Goal: Find specific page/section: Find specific page/section

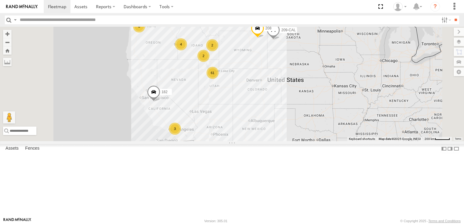
click at [219, 79] on div "61" at bounding box center [212, 73] width 12 height 12
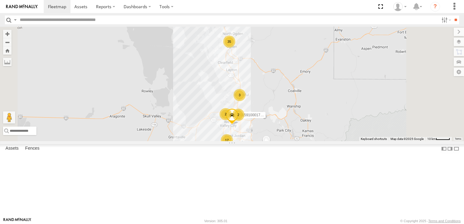
click at [233, 146] on div "17" at bounding box center [227, 140] width 12 height 12
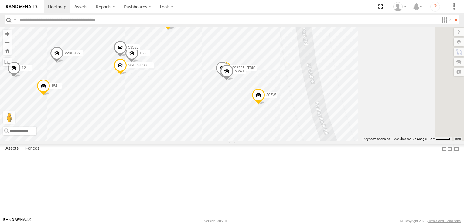
drag, startPoint x: 271, startPoint y: 84, endPoint x: 249, endPoint y: 134, distance: 54.0
click at [238, 141] on div "5360L 208 182 307W 209-CAL 221H 015910001775256 144 212P 3 10 154 305W 306W 12 …" at bounding box center [232, 84] width 464 height 114
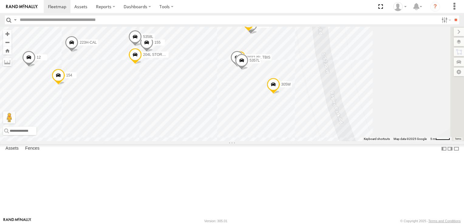
click at [246, 67] on span at bounding box center [239, 59] width 13 height 16
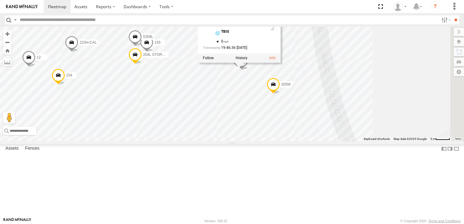
drag, startPoint x: 252, startPoint y: 142, endPoint x: 287, endPoint y: 120, distance: 41.4
click at [252, 141] on div "5360L 208 182 307W 209-CAL 221H 015910001775256 144 212P 3 10 154 305W 306W 12 …" at bounding box center [232, 84] width 464 height 114
click at [377, 105] on div "5360L 208 182 307W 209-CAL 221H 015910001775256 144 212P 3 10 154 305W 306W 12 …" at bounding box center [232, 84] width 464 height 114
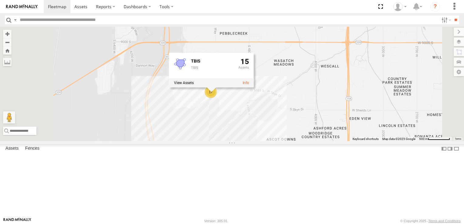
click at [184, 91] on div "5360L 208 182 307W 209-CAL 221H 015910001775256 17 TBIS TBIS 15" at bounding box center [232, 84] width 464 height 114
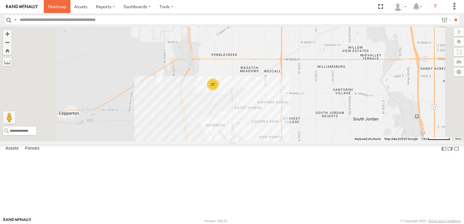
click at [52, 9] on span at bounding box center [57, 7] width 18 height 6
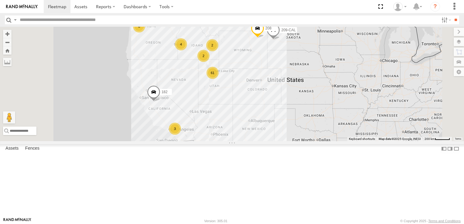
click at [219, 79] on div "61" at bounding box center [212, 73] width 12 height 12
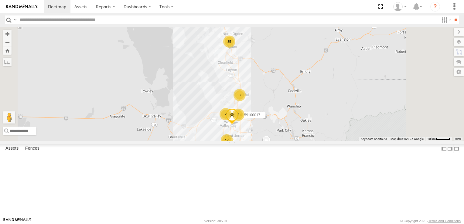
click at [235, 48] on div "35" at bounding box center [229, 42] width 12 height 12
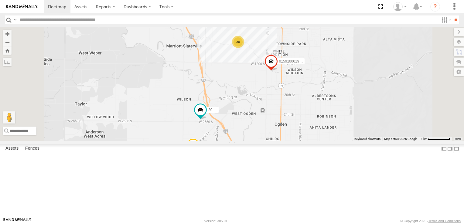
click at [244, 48] on div "30" at bounding box center [238, 42] width 12 height 12
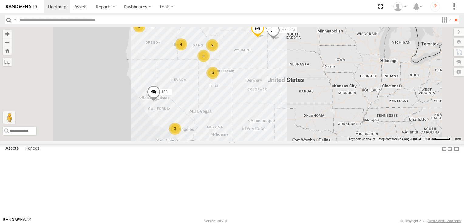
click at [219, 79] on div "61" at bounding box center [212, 73] width 12 height 12
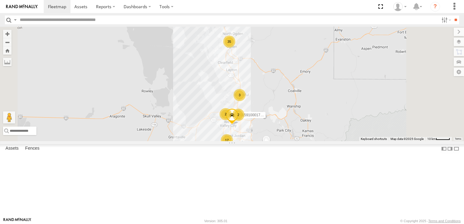
click at [233, 146] on div "17" at bounding box center [227, 140] width 12 height 12
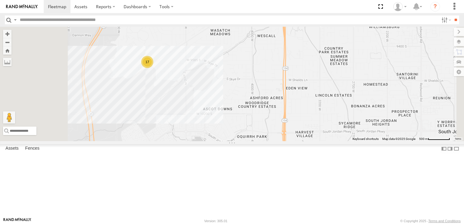
click at [153, 68] on div "17" at bounding box center [147, 62] width 12 height 12
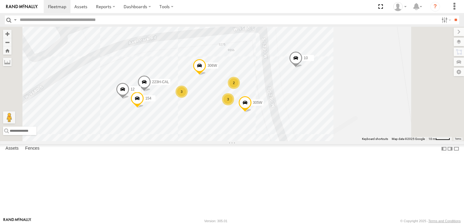
drag, startPoint x: 269, startPoint y: 91, endPoint x: 273, endPoint y: 157, distance: 66.3
click at [273, 141] on div "5360L 208 182 307W 209-CAL 221H 015910001775256 3 144 212P 3 3 2 10 154 305W 30…" at bounding box center [232, 84] width 464 height 114
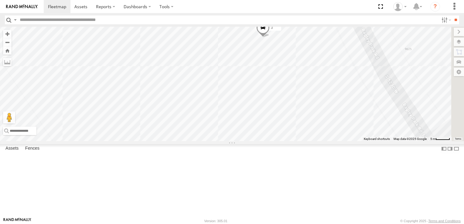
drag, startPoint x: 285, startPoint y: 157, endPoint x: 272, endPoint y: -22, distance: 180.2
click at [272, 0] on html at bounding box center [232, 112] width 464 height 224
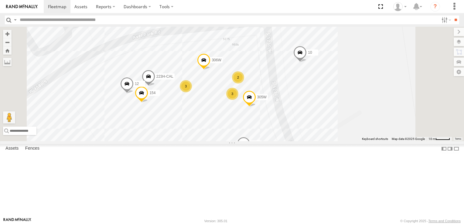
drag, startPoint x: 279, startPoint y: 108, endPoint x: 292, endPoint y: 184, distance: 77.0
click at [292, 141] on div "5360L 208 182 307W 209-CAL 221H 015910001775256 144 212P 3 10 154 305W 306W 12 …" at bounding box center [232, 84] width 464 height 114
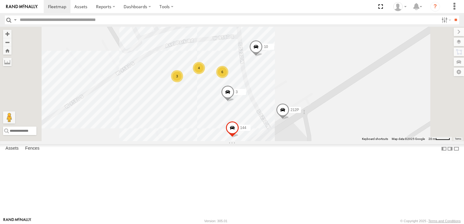
drag, startPoint x: 281, startPoint y: 162, endPoint x: 278, endPoint y: 138, distance: 23.6
click at [278, 138] on div "5360L 208 182 307W 209-CAL 221H 015910001775256 144 212P 3 10 6 4 3" at bounding box center [232, 84] width 464 height 114
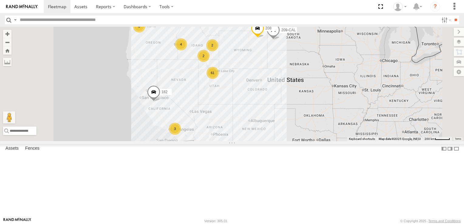
click at [219, 79] on div "61" at bounding box center [212, 73] width 12 height 12
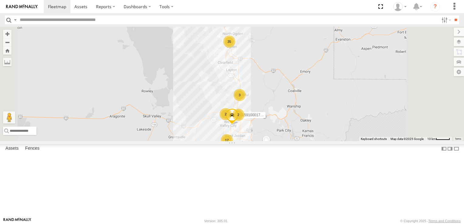
click at [233, 146] on div "17" at bounding box center [227, 140] width 12 height 12
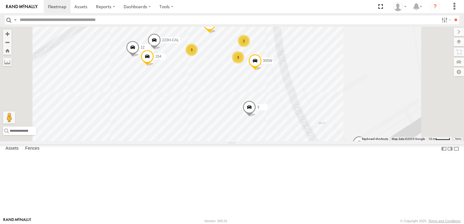
drag, startPoint x: 272, startPoint y: 73, endPoint x: 286, endPoint y: 97, distance: 27.8
click at [286, 97] on div "5360L 208 182 307W 209-CAL 221H 015910001775256 3 144 212P 3 3 2 10 154 305W 30…" at bounding box center [232, 84] width 464 height 114
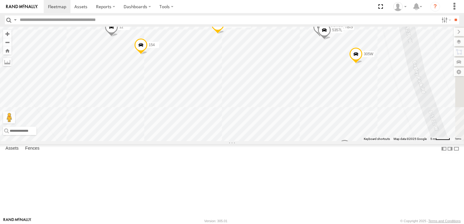
drag, startPoint x: 299, startPoint y: 140, endPoint x: 339, endPoint y: 111, distance: 49.8
click at [339, 111] on div "5360L 208 182 307W 209-CAL 221H 015910001775256 144 212P 3 10 154 305W 306W 12 …" at bounding box center [232, 84] width 464 height 114
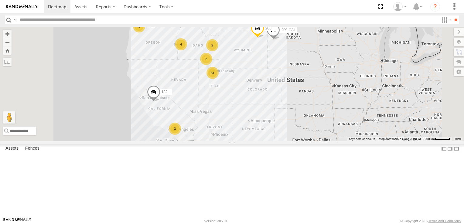
click at [219, 79] on div "61" at bounding box center [212, 73] width 12 height 12
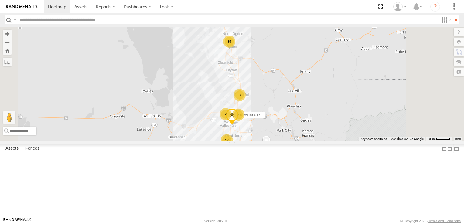
click at [233, 146] on div "17" at bounding box center [227, 140] width 12 height 12
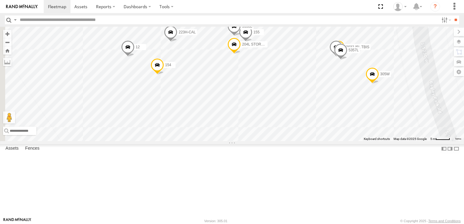
click at [280, 101] on div "5360L 208 182 307W 209-CAL 221H 015910001775256 144 212P 3 10 154 305W 306W 12 …" at bounding box center [232, 84] width 464 height 114
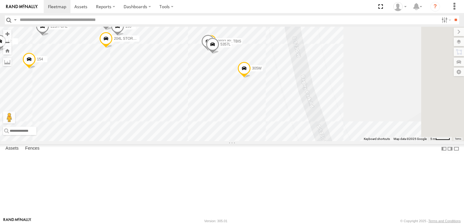
drag, startPoint x: 381, startPoint y: 88, endPoint x: 252, endPoint y: 82, distance: 128.9
click at [252, 82] on div "5360L 208 182 307W 209-CAL 221H 015910001775256 144 212P 3 10 154 305W 306W 12 …" at bounding box center [232, 84] width 464 height 114
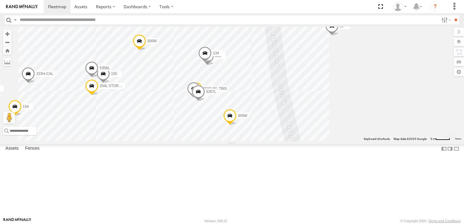
drag, startPoint x: 355, startPoint y: 153, endPoint x: 337, endPoint y: 217, distance: 66.1
click at [337, 141] on div "5360L 208 182 307W 209-CAL 221H 015910001775256 144 212P 3 10 154 305W 306W 12 …" at bounding box center [232, 84] width 464 height 114
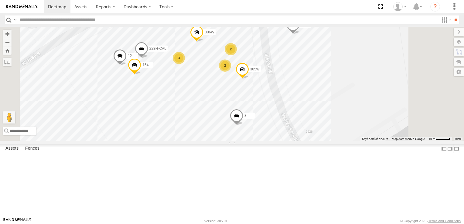
drag, startPoint x: 383, startPoint y: 171, endPoint x: 364, endPoint y: 123, distance: 51.5
click at [364, 123] on div "5360L 208 182 307W 209-CAL 221H 015910001775256 144 212P 3 10 154 305W 306W 12 …" at bounding box center [232, 84] width 464 height 114
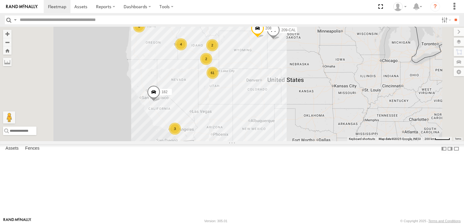
click at [219, 79] on div "61" at bounding box center [212, 73] width 12 height 12
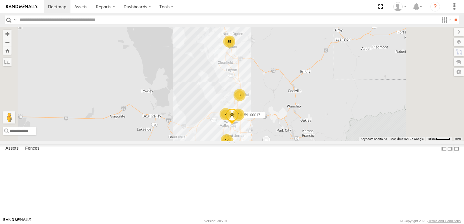
click at [233, 146] on div "17" at bounding box center [227, 140] width 12 height 12
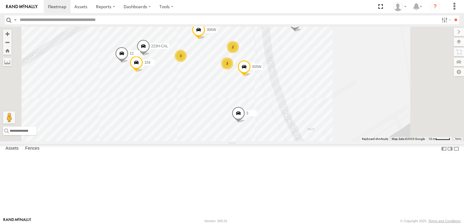
drag, startPoint x: 264, startPoint y: 95, endPoint x: 267, endPoint y: 124, distance: 29.9
click at [267, 124] on div "5360L 208 182 307W 209-CAL 221H 015910001775256 3 144 212P 3 3 2 10 154 305W 30…" at bounding box center [232, 84] width 464 height 114
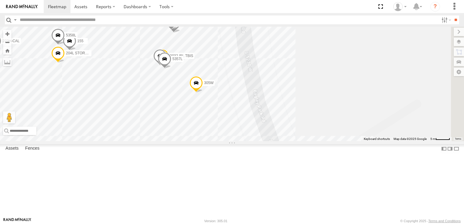
drag, startPoint x: 412, startPoint y: 158, endPoint x: 311, endPoint y: 178, distance: 103.0
click at [311, 141] on div "5360L 208 182 307W 209-CAL 221H 015910001775256 144 212P 3 10 154 305W 306W 12 …" at bounding box center [232, 84] width 464 height 114
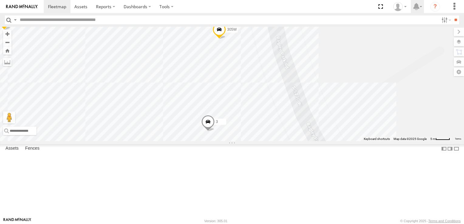
drag, startPoint x: 336, startPoint y: 140, endPoint x: 422, endPoint y: 9, distance: 156.5
click at [422, 11] on body at bounding box center [232, 112] width 464 height 224
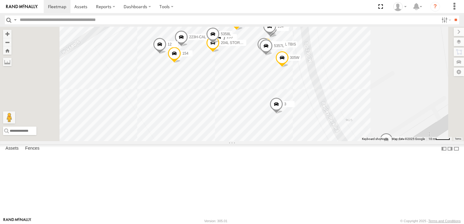
drag, startPoint x: 327, startPoint y: 105, endPoint x: 329, endPoint y: 141, distance: 35.9
click at [329, 141] on div "5360L 208 182 307W 209-CAL 221H 015910001775256 144 212P 3 10 154 305W 306W 12 …" at bounding box center [232, 84] width 464 height 114
click at [38, 21] on input "text" at bounding box center [227, 19] width 421 height 9
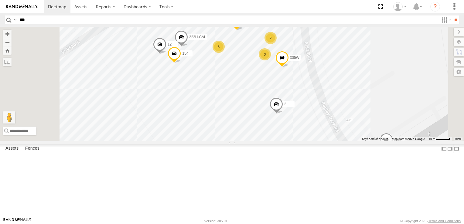
type input "***"
click at [452, 15] on input "**" at bounding box center [455, 19] width 7 height 9
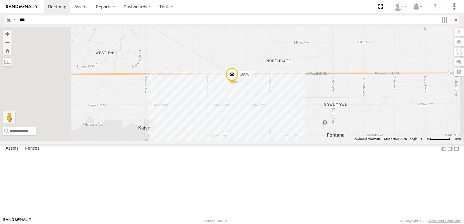
click at [8, 20] on input "button" at bounding box center [9, 19] width 8 height 9
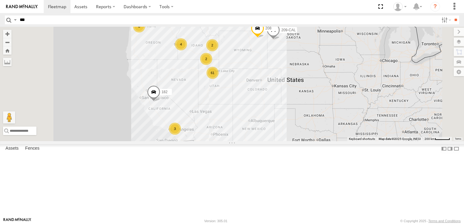
click at [84, 20] on input "***" at bounding box center [227, 19] width 421 height 9
type input "***"
click at [452, 15] on input "**" at bounding box center [455, 19] width 7 height 9
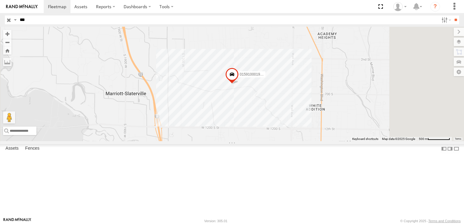
click at [0, 0] on div "193 All Assets" at bounding box center [0, 0] width 0 height 0
click at [0, 0] on div at bounding box center [0, 0] width 0 height 0
click at [52, 6] on span at bounding box center [57, 7] width 18 height 6
